Goal: Task Accomplishment & Management: Complete application form

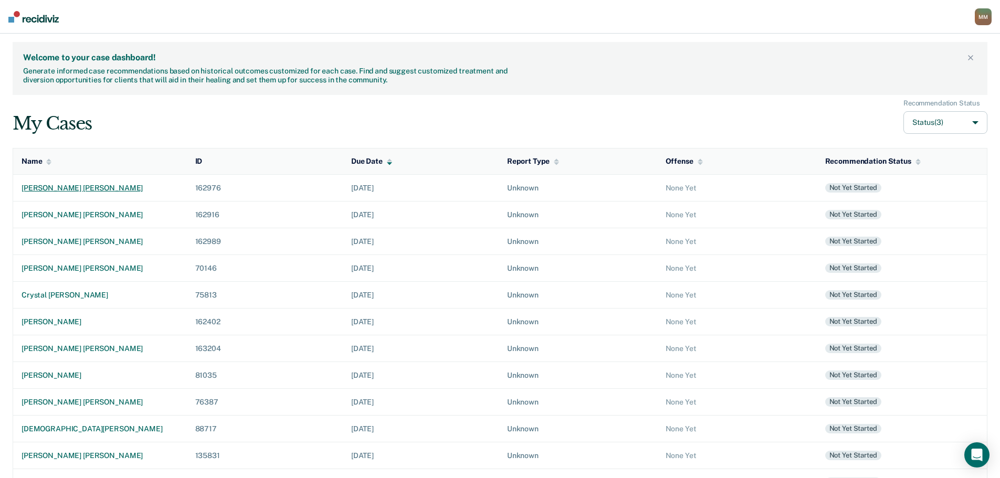
click at [85, 188] on div "[PERSON_NAME] [PERSON_NAME]" at bounding box center [100, 188] width 157 height 9
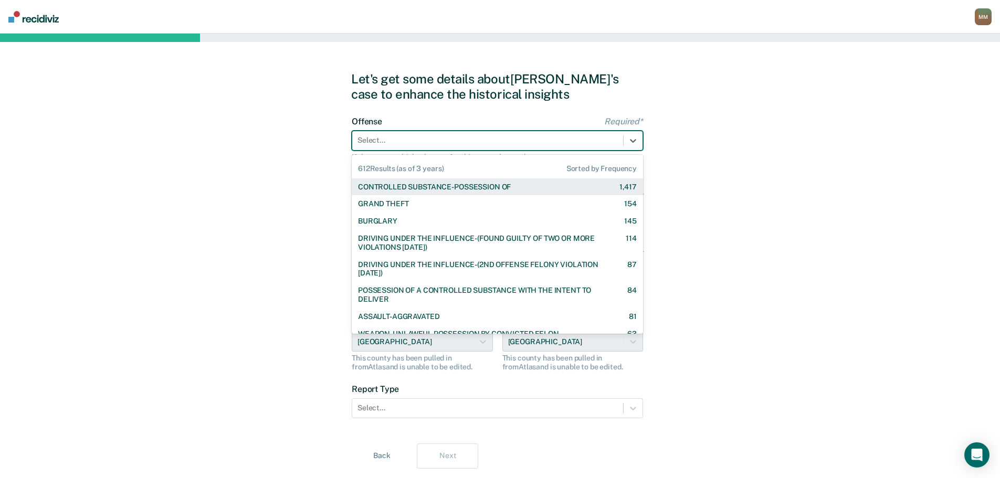
click at [432, 142] on div at bounding box center [487, 140] width 260 height 11
click at [433, 187] on div "CONTROLLED SUBSTANCE-POSSESSION OF" at bounding box center [434, 187] width 153 height 9
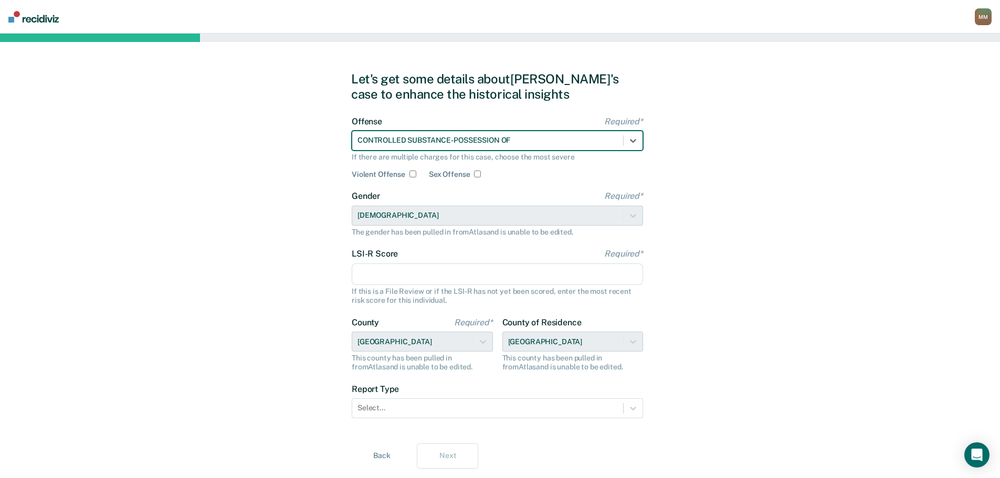
click at [431, 280] on input "LSI-R Score Required*" at bounding box center [497, 275] width 291 height 22
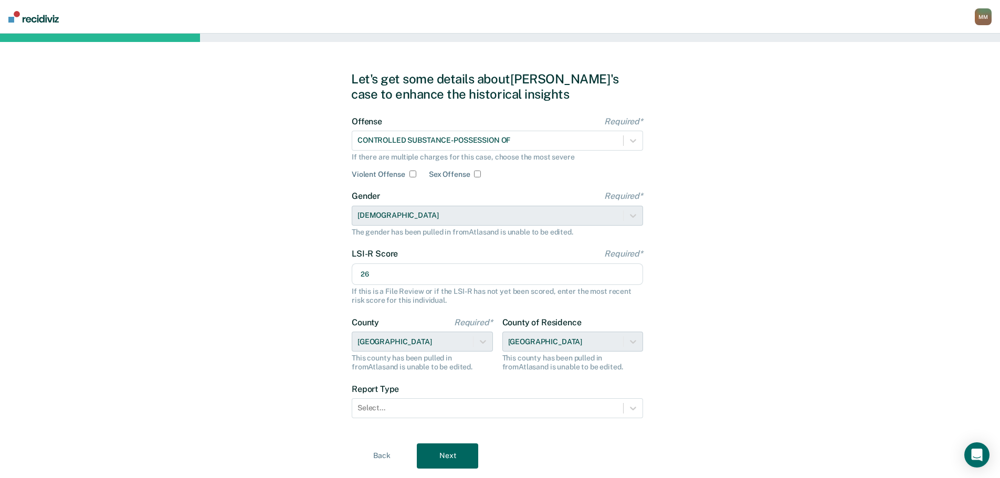
type input "26"
drag, startPoint x: 281, startPoint y: 286, endPoint x: 220, endPoint y: 260, distance: 66.4
click at [281, 285] on div "Let's get some details about [PERSON_NAME]'s case to enhance the historical ins…" at bounding box center [500, 270] width 1000 height 473
click at [486, 403] on div at bounding box center [487, 408] width 260 height 11
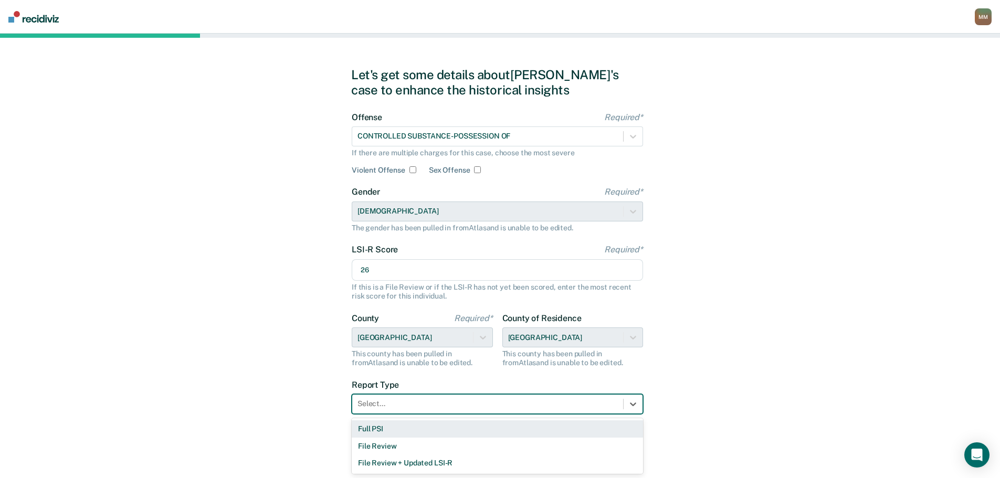
click at [468, 426] on div "Full PSI" at bounding box center [497, 428] width 291 height 17
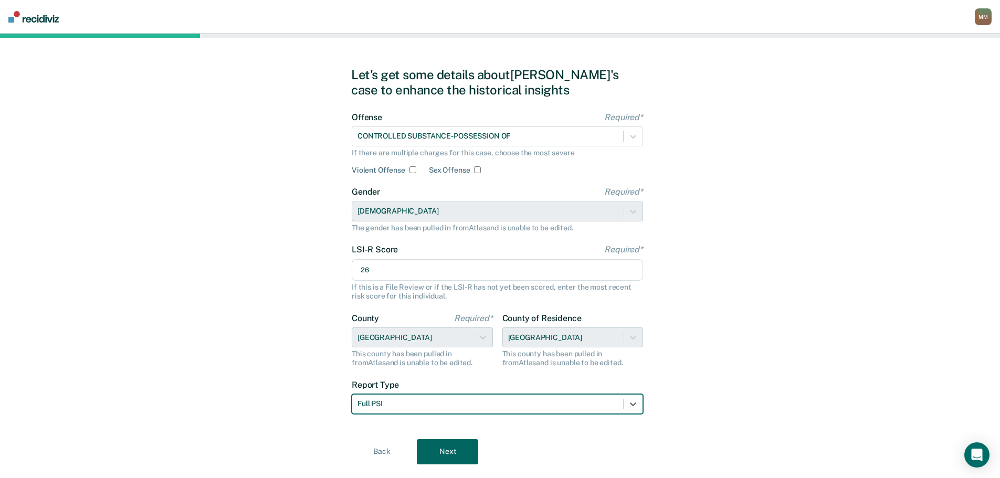
click at [466, 451] on button "Next" at bounding box center [447, 451] width 61 height 25
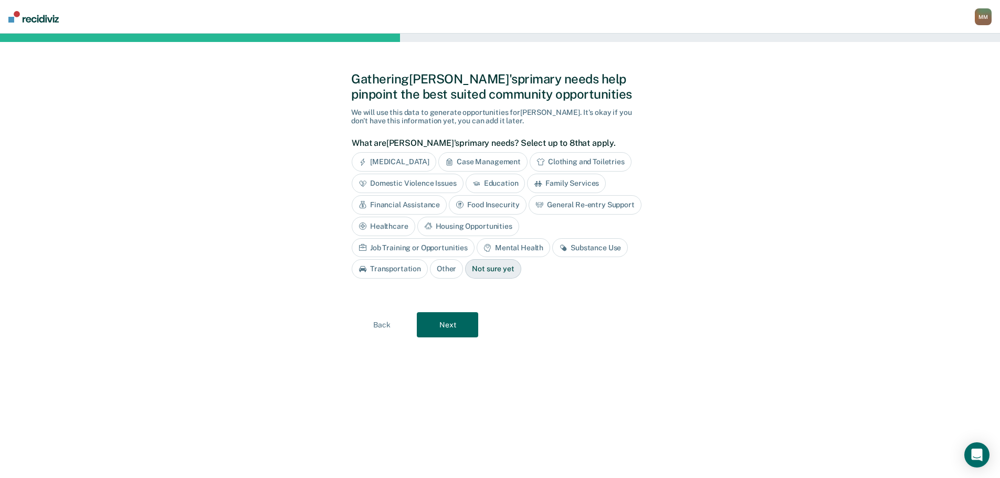
scroll to position [0, 0]
click at [556, 248] on div "Substance Use" at bounding box center [594, 247] width 76 height 19
click at [479, 238] on div "Job Training or Opportunities" at bounding box center [417, 247] width 123 height 19
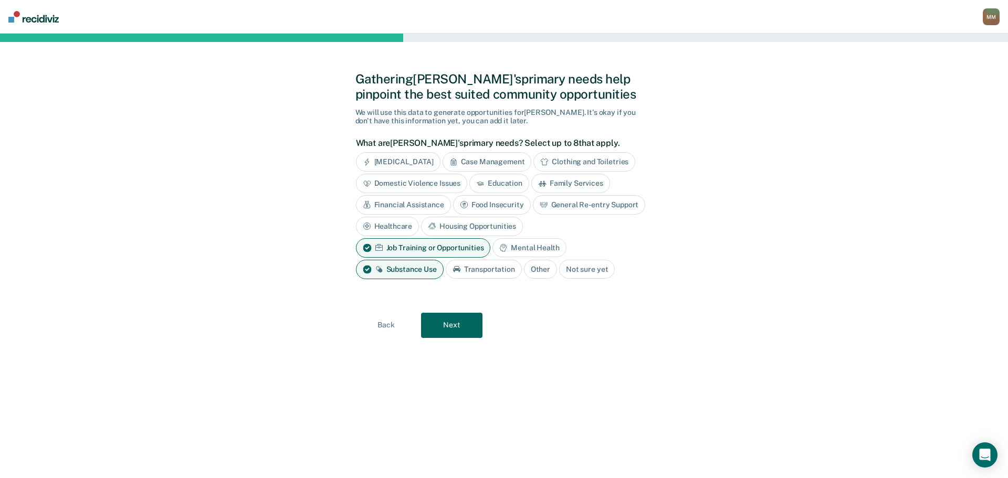
click at [542, 247] on div "Mental Health" at bounding box center [528, 247] width 73 height 19
click at [445, 322] on button "Next" at bounding box center [451, 325] width 61 height 25
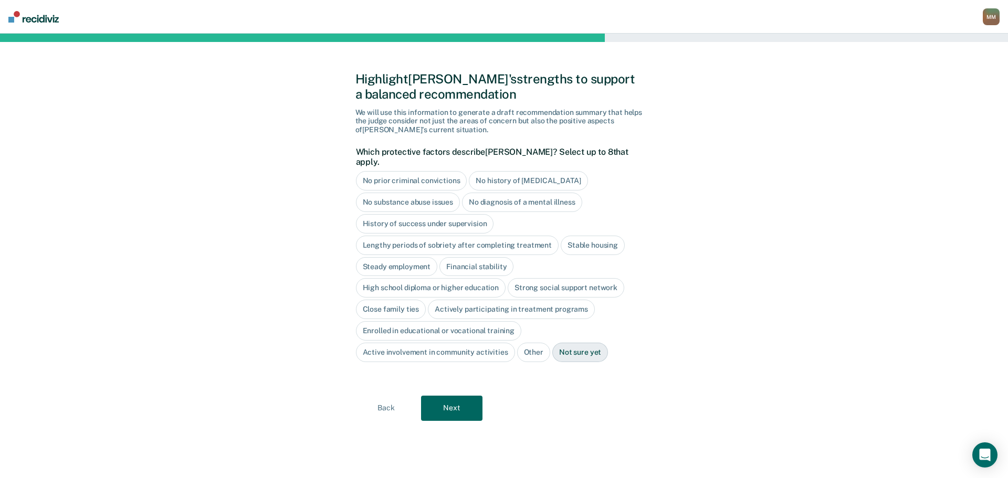
click at [512, 193] on div "No diagnosis of a mental illness" at bounding box center [522, 202] width 120 height 19
click at [499, 240] on div "Lengthy periods of sobriety after completing treatment" at bounding box center [457, 245] width 203 height 19
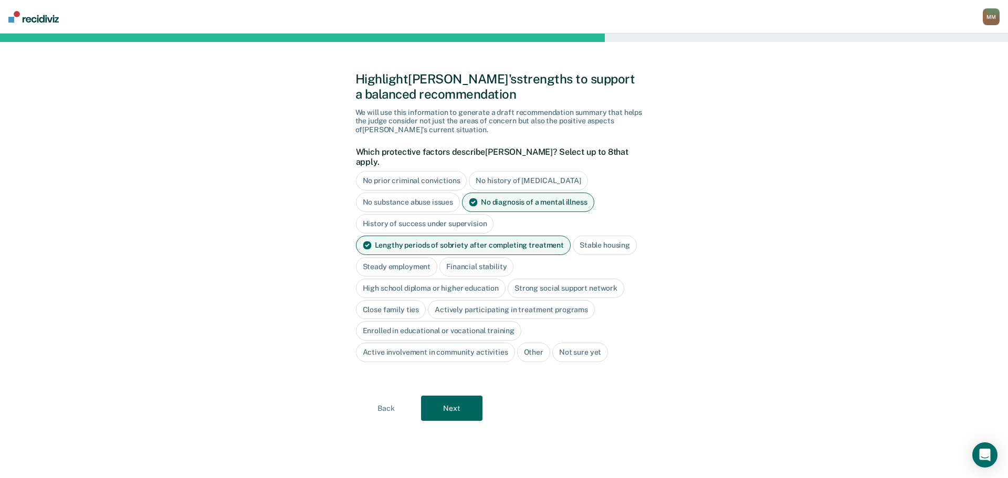
click at [474, 236] on div "Lengthy periods of sobriety after completing treatment" at bounding box center [463, 245] width 215 height 19
click at [587, 236] on div "Stable housing" at bounding box center [593, 245] width 64 height 19
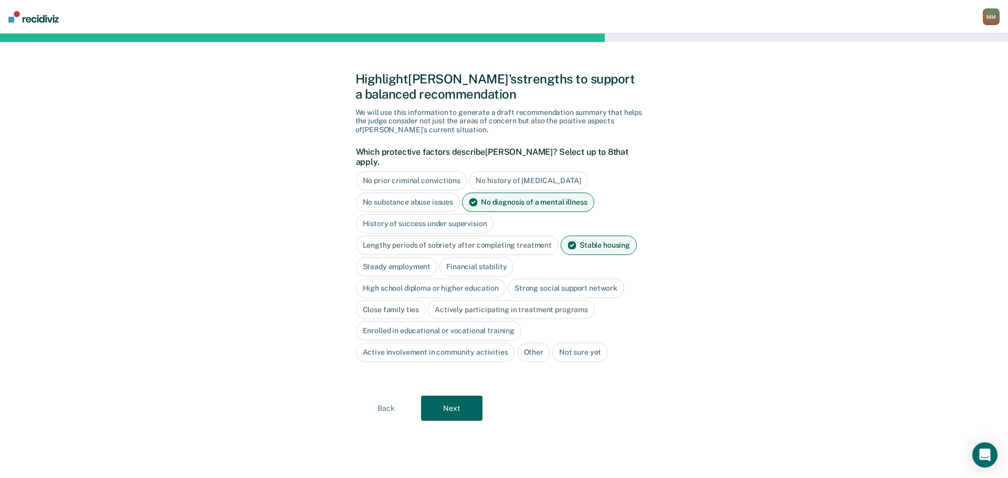
click at [401, 301] on div "Close family ties" at bounding box center [391, 309] width 70 height 19
click at [401, 300] on div "Close family ties" at bounding box center [397, 309] width 82 height 19
click at [433, 279] on div "High school diploma or higher education" at bounding box center [431, 288] width 150 height 19
click at [460, 396] on button "Next" at bounding box center [451, 408] width 61 height 25
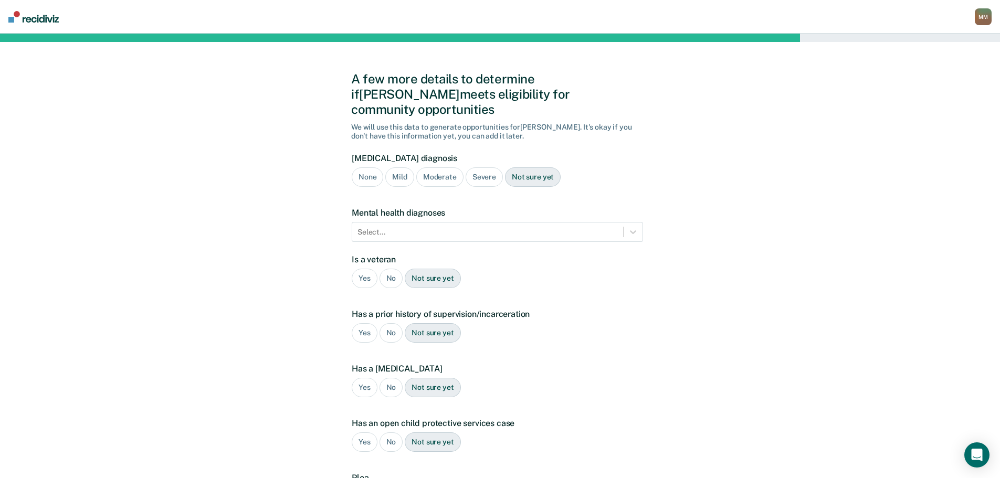
click at [489, 167] on div "Severe" at bounding box center [484, 176] width 37 height 19
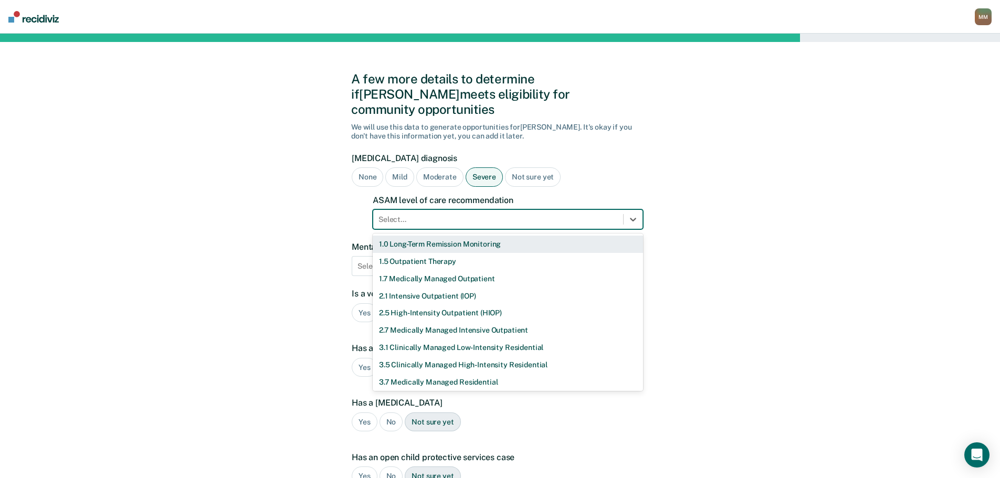
click at [467, 214] on div at bounding box center [497, 219] width 239 height 11
click at [445, 288] on div "2.1 Intensive Outpatient (IOP)" at bounding box center [508, 296] width 270 height 17
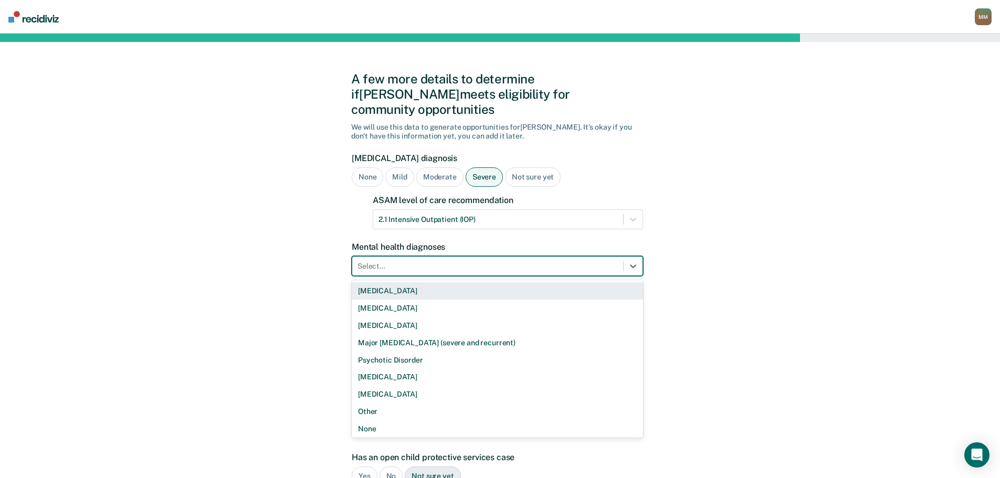
click at [427, 261] on div at bounding box center [487, 266] width 260 height 11
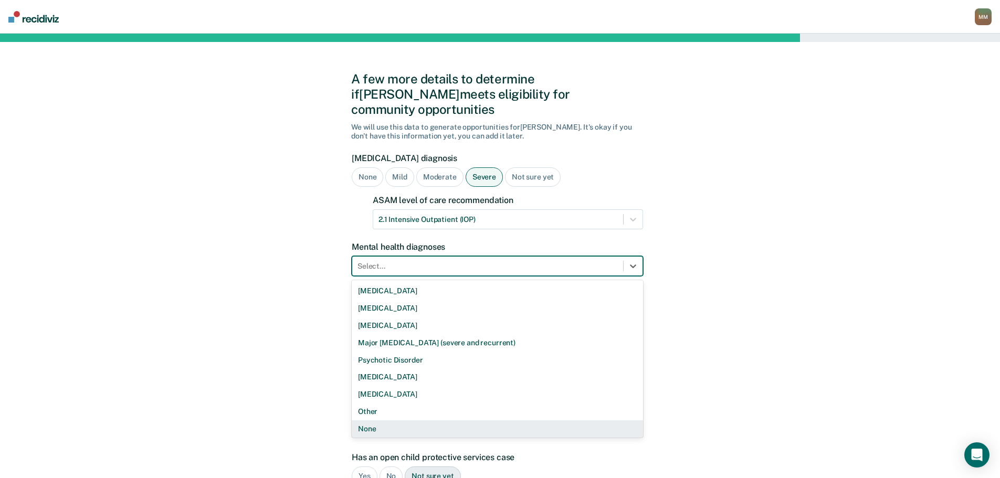
click at [377, 420] on div "None" at bounding box center [497, 428] width 291 height 17
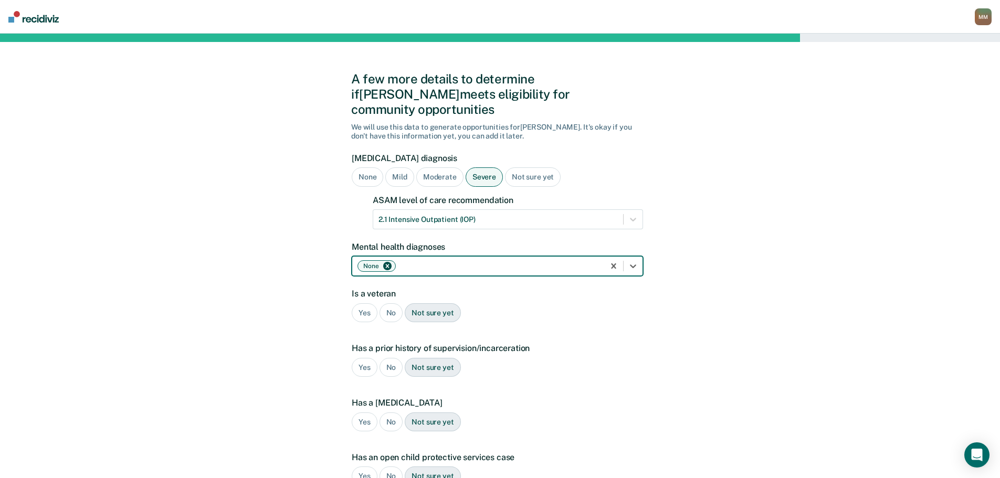
click at [268, 265] on div "A few more details to determine if Kristian meets eligibility for community opp…" at bounding box center [500, 336] width 1000 height 604
click at [391, 303] on div "No" at bounding box center [392, 312] width 24 height 19
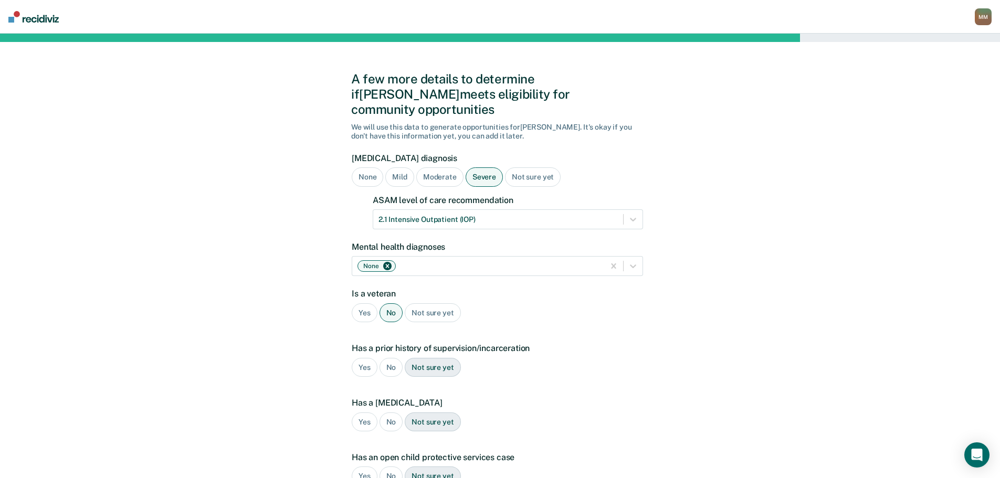
click at [369, 358] on div "Yes" at bounding box center [365, 367] width 26 height 19
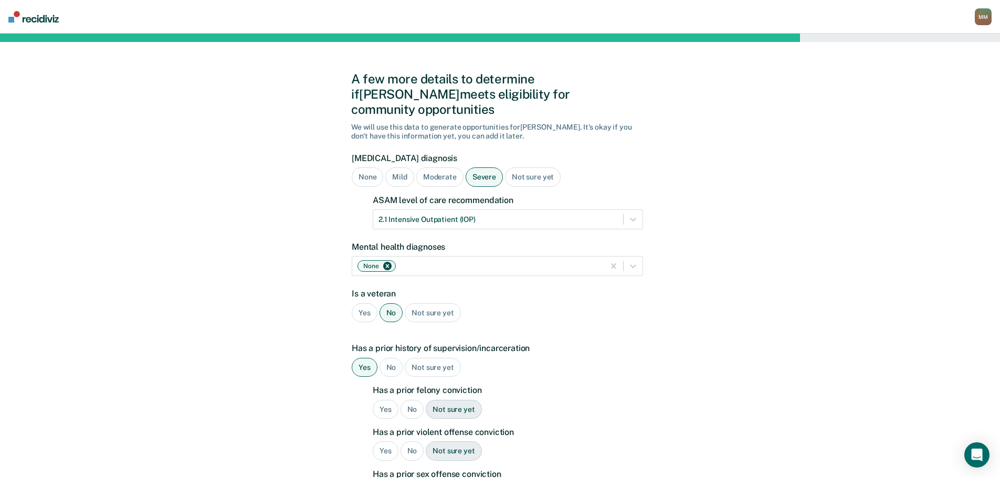
click at [418, 400] on div "No" at bounding box center [413, 409] width 24 height 19
click at [415, 441] on div "No" at bounding box center [413, 450] width 24 height 19
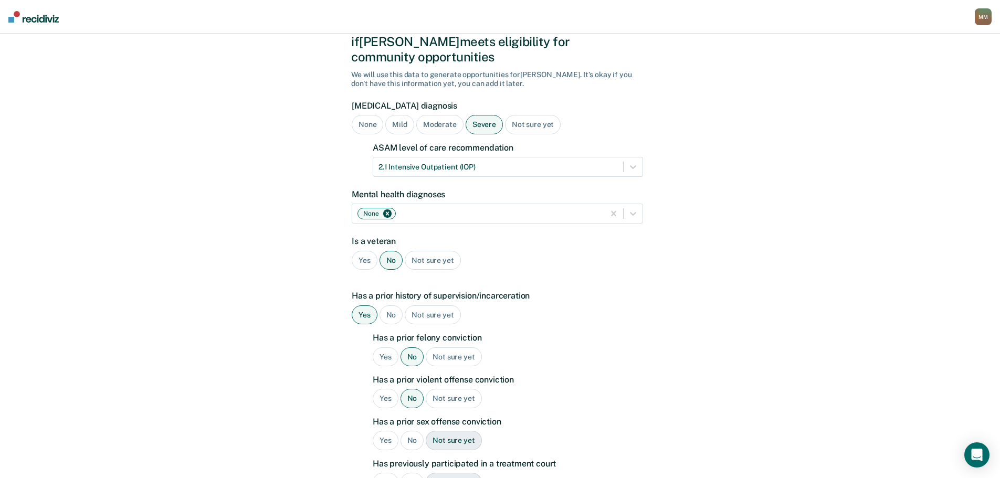
scroll to position [105, 0]
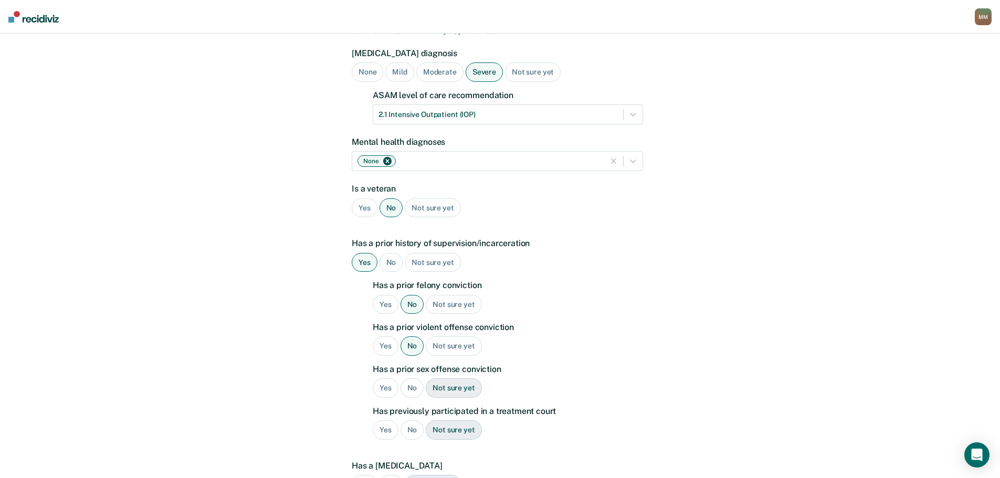
click at [414, 378] on div "No" at bounding box center [413, 387] width 24 height 19
click at [419, 420] on div "No" at bounding box center [413, 429] width 24 height 19
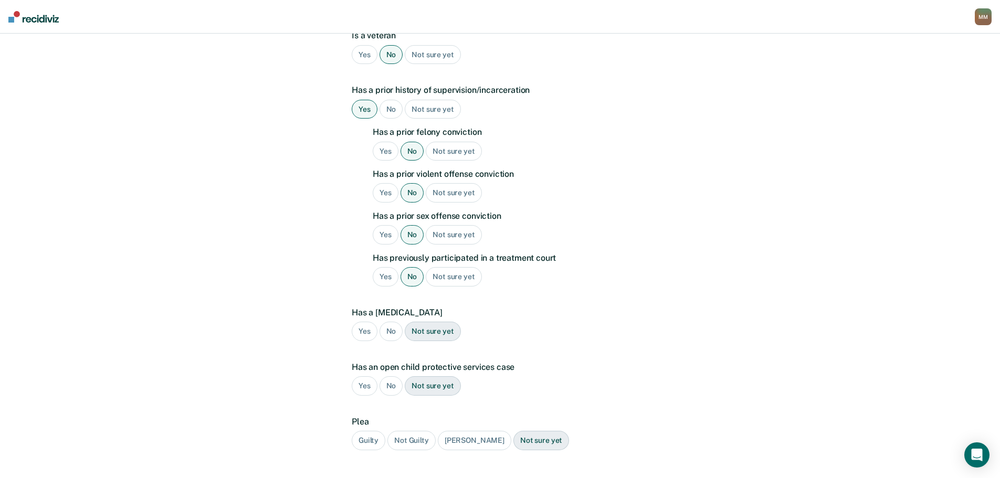
scroll to position [262, 0]
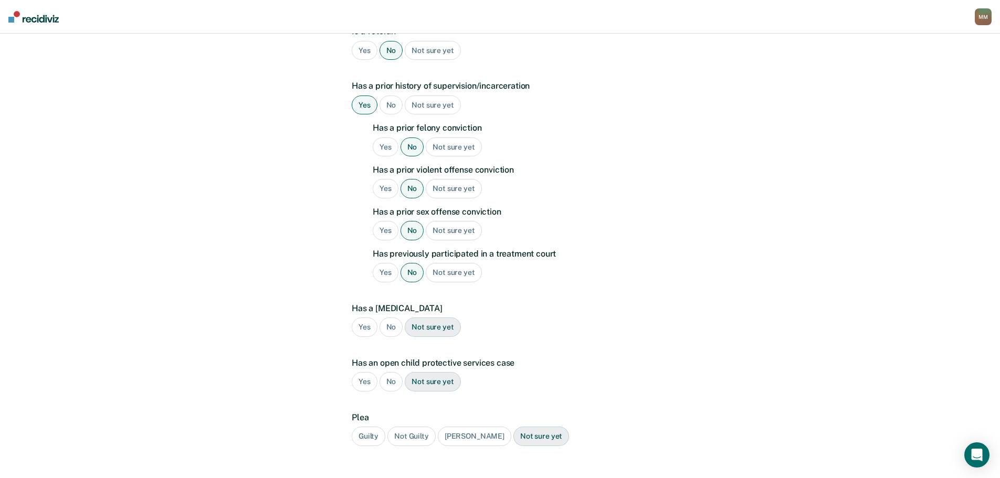
click at [393, 318] on div "No" at bounding box center [392, 327] width 24 height 19
click at [400, 372] on div "No" at bounding box center [392, 381] width 24 height 19
click at [375, 427] on div "Guilty" at bounding box center [369, 436] width 34 height 19
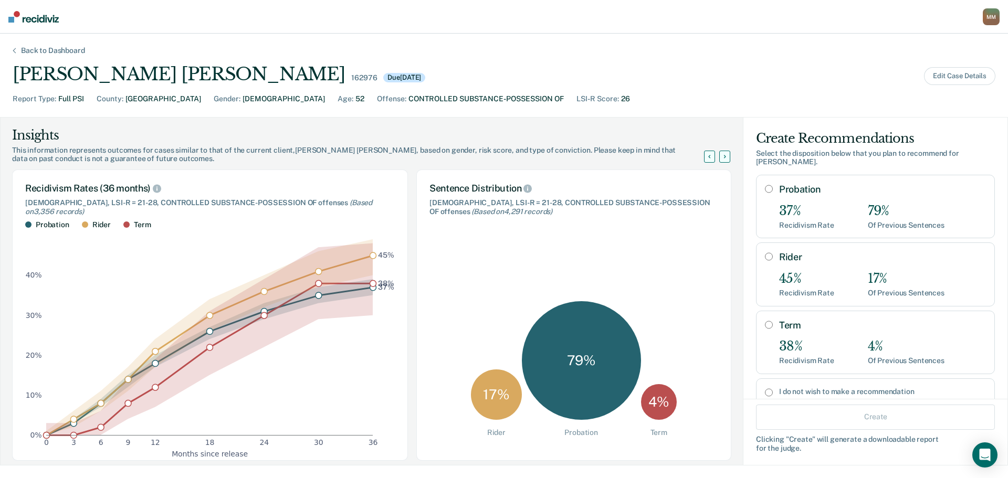
click at [779, 188] on label "Probation" at bounding box center [882, 190] width 207 height 12
click at [772, 188] on input "Probation" at bounding box center [769, 189] width 8 height 8
radio input "true"
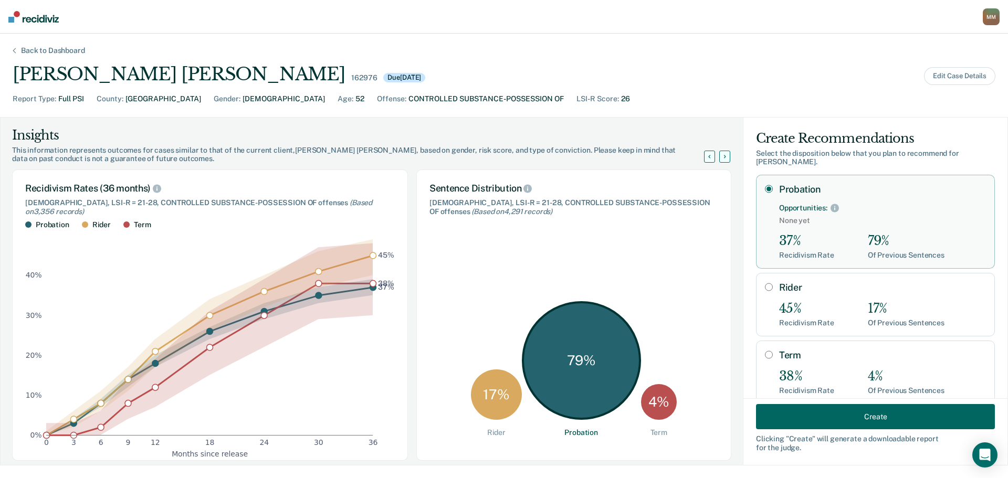
click at [878, 424] on button "Create" at bounding box center [875, 416] width 239 height 25
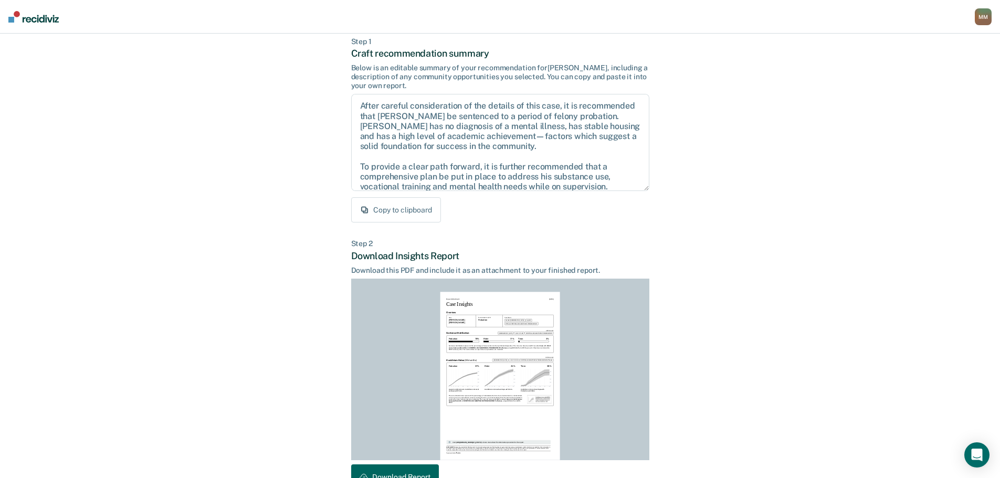
scroll to position [120, 0]
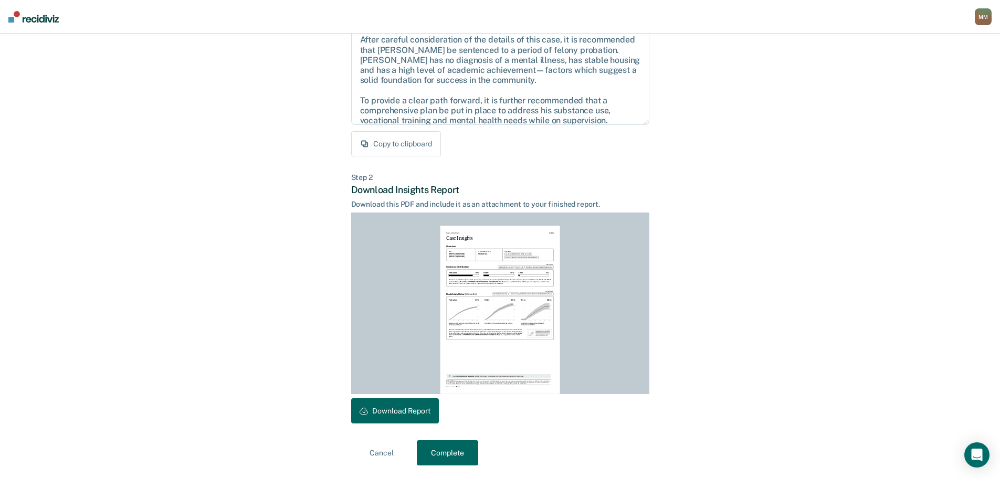
click at [410, 414] on button "Download Report" at bounding box center [395, 410] width 88 height 25
click at [461, 450] on button "Complete" at bounding box center [447, 452] width 61 height 25
